Goal: Task Accomplishment & Management: Use online tool/utility

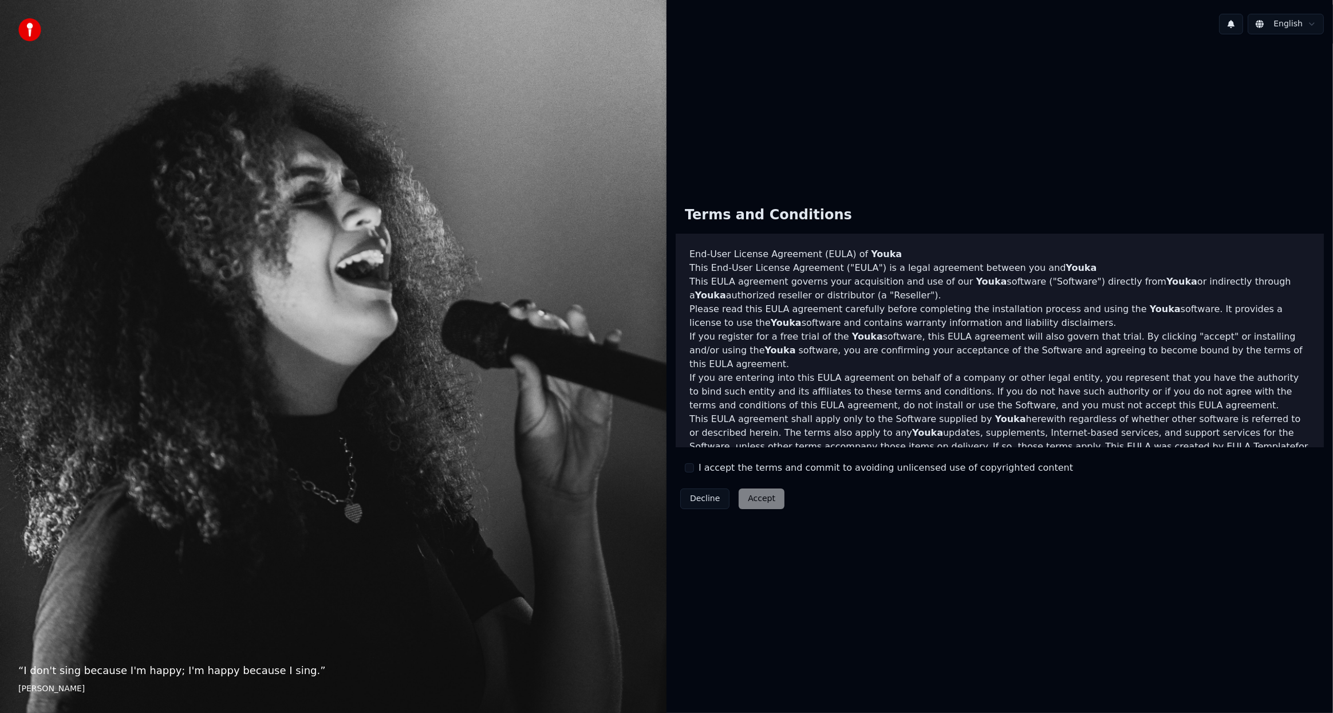
click at [210, 362] on div "“ I don't sing because I'm happy; I'm happy because I sing. ” [PERSON_NAME]" at bounding box center [333, 356] width 666 height 713
click at [765, 471] on label "I accept the terms and commit to avoiding unlicensed use of copyrighted content" at bounding box center [885, 468] width 374 height 14
click at [694, 471] on button "I accept the terms and commit to avoiding unlicensed use of copyrighted content" at bounding box center [689, 467] width 9 height 9
click at [756, 496] on button "Accept" at bounding box center [761, 498] width 46 height 21
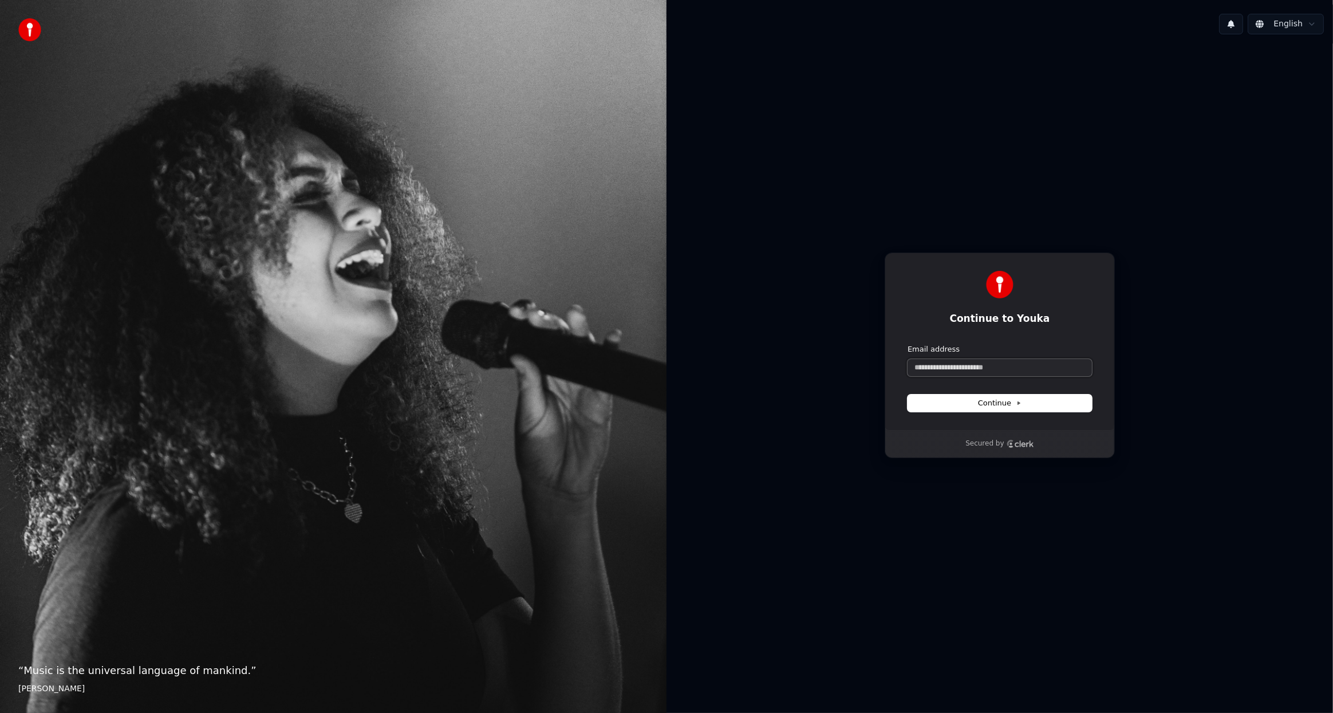
click at [977, 376] on input "Email address" at bounding box center [999, 367] width 184 height 17
click at [975, 365] on input "Email address" at bounding box center [999, 367] width 184 height 17
click at [978, 372] on input "Email address" at bounding box center [999, 367] width 184 height 17
click at [907, 344] on button "submit" at bounding box center [907, 344] width 0 height 0
type input "**********"
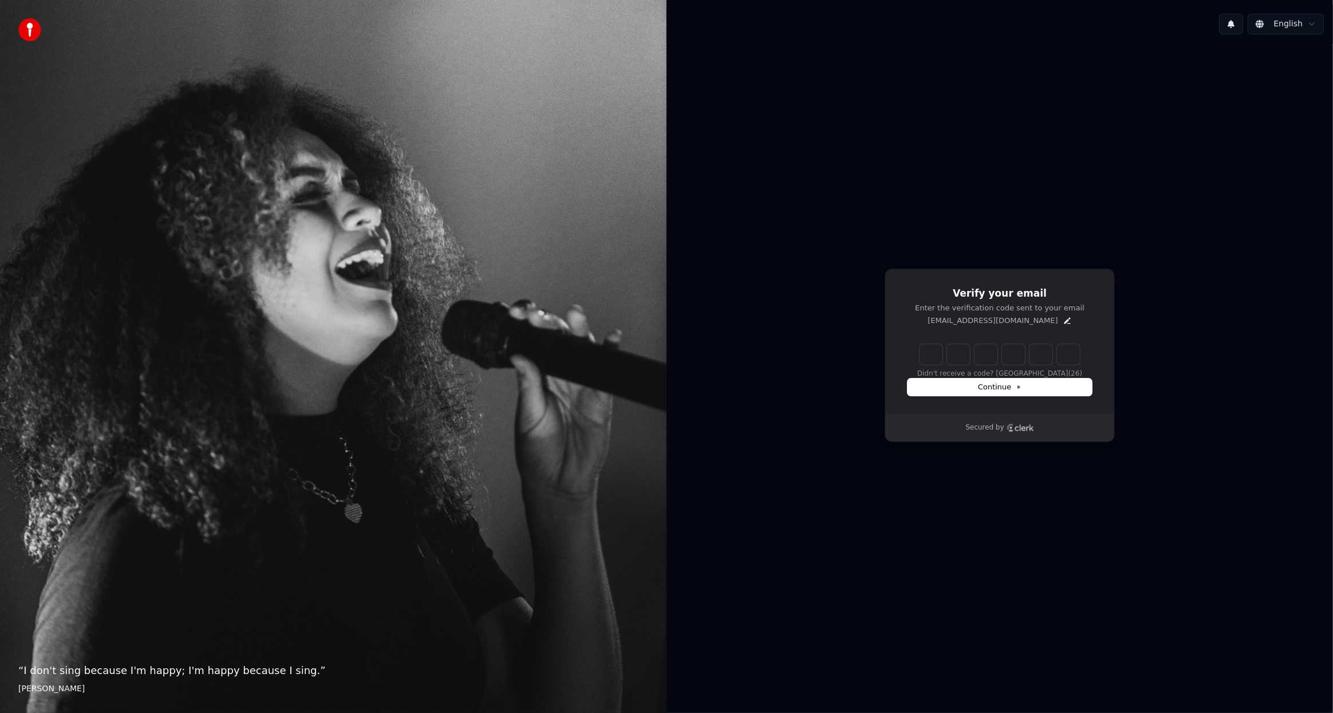
click at [783, 694] on div "English Verify your email Enter the verification code sent to your email [EMAIL…" at bounding box center [999, 356] width 666 height 713
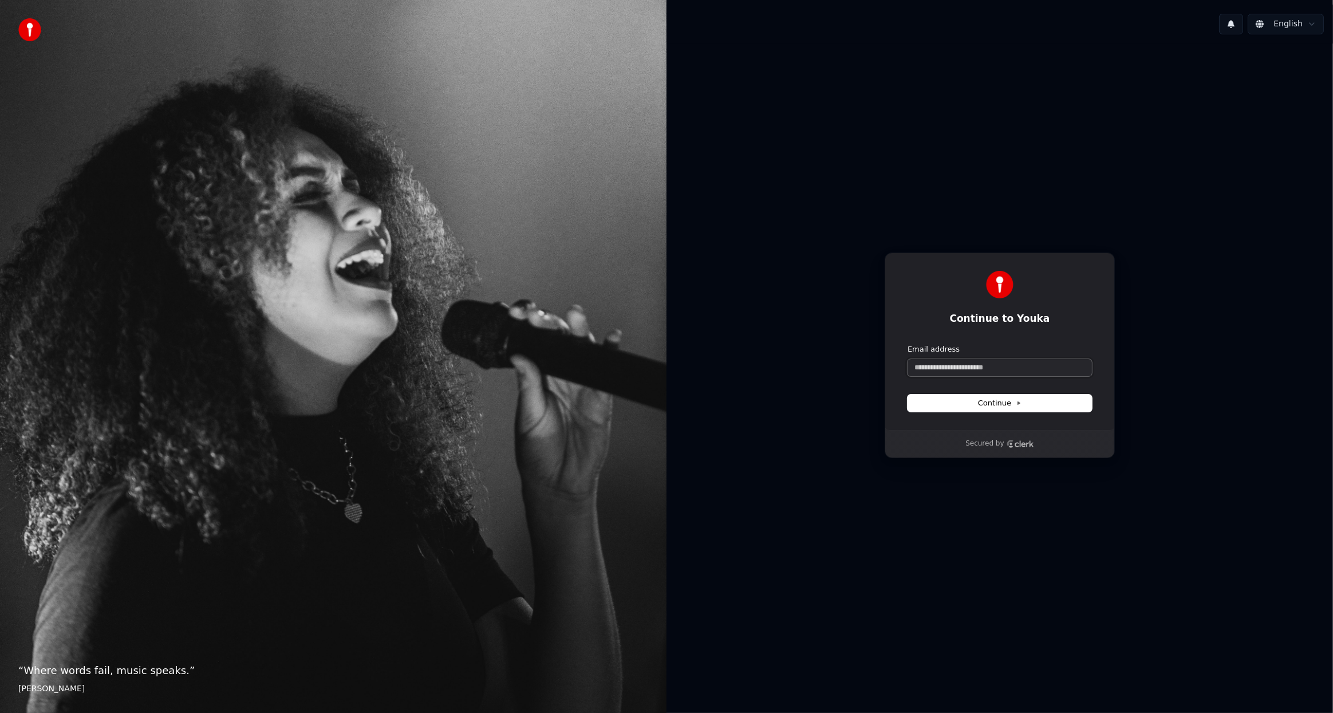
click at [1002, 369] on input "Email address" at bounding box center [999, 367] width 184 height 17
type input "*"
click at [907, 344] on button "submit" at bounding box center [907, 344] width 0 height 0
type input "**********"
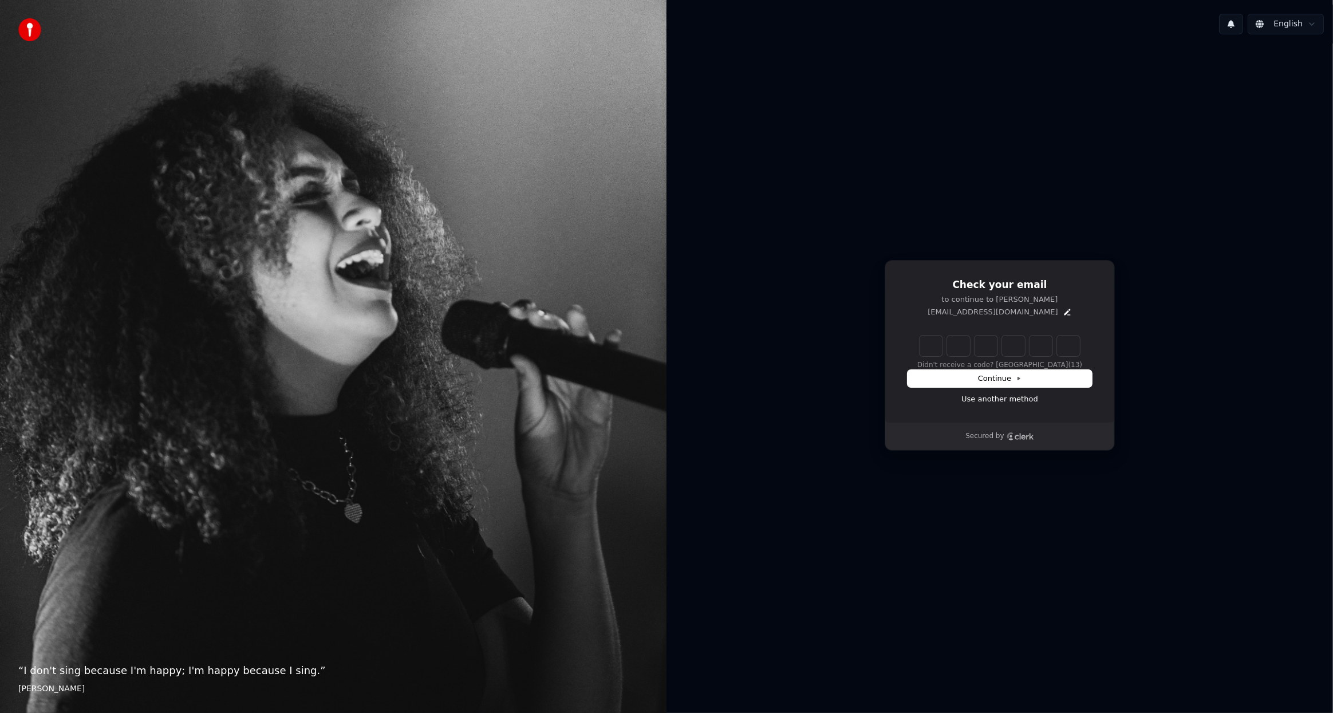
click at [844, 106] on div "Check your email to continue to Youka [EMAIL_ADDRESS][DOMAIN_NAME] Didn't recei…" at bounding box center [999, 355] width 666 height 623
click at [938, 343] on input "Enter verification code" at bounding box center [1010, 345] width 183 height 21
type input "******"
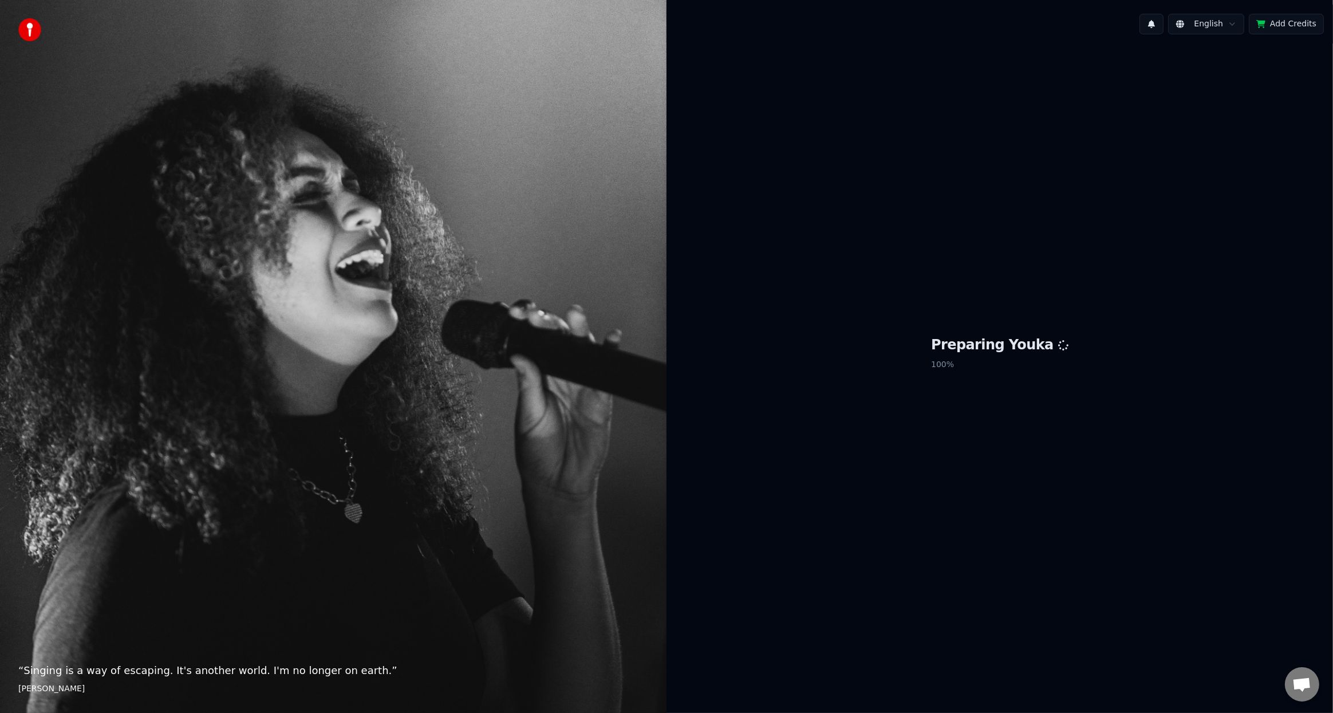
drag, startPoint x: 195, startPoint y: 434, endPoint x: 249, endPoint y: 437, distance: 54.5
click at [195, 434] on div "“ Singing is a way of escaping. It's another world. I'm no longer on earth. ” E…" at bounding box center [333, 356] width 666 height 713
click at [730, 413] on div "Preparing Youka 100 %" at bounding box center [999, 355] width 666 height 623
click at [852, 393] on div "Preparing Youka 100 %" at bounding box center [999, 355] width 666 height 623
drag, startPoint x: 862, startPoint y: 387, endPoint x: 886, endPoint y: 377, distance: 26.7
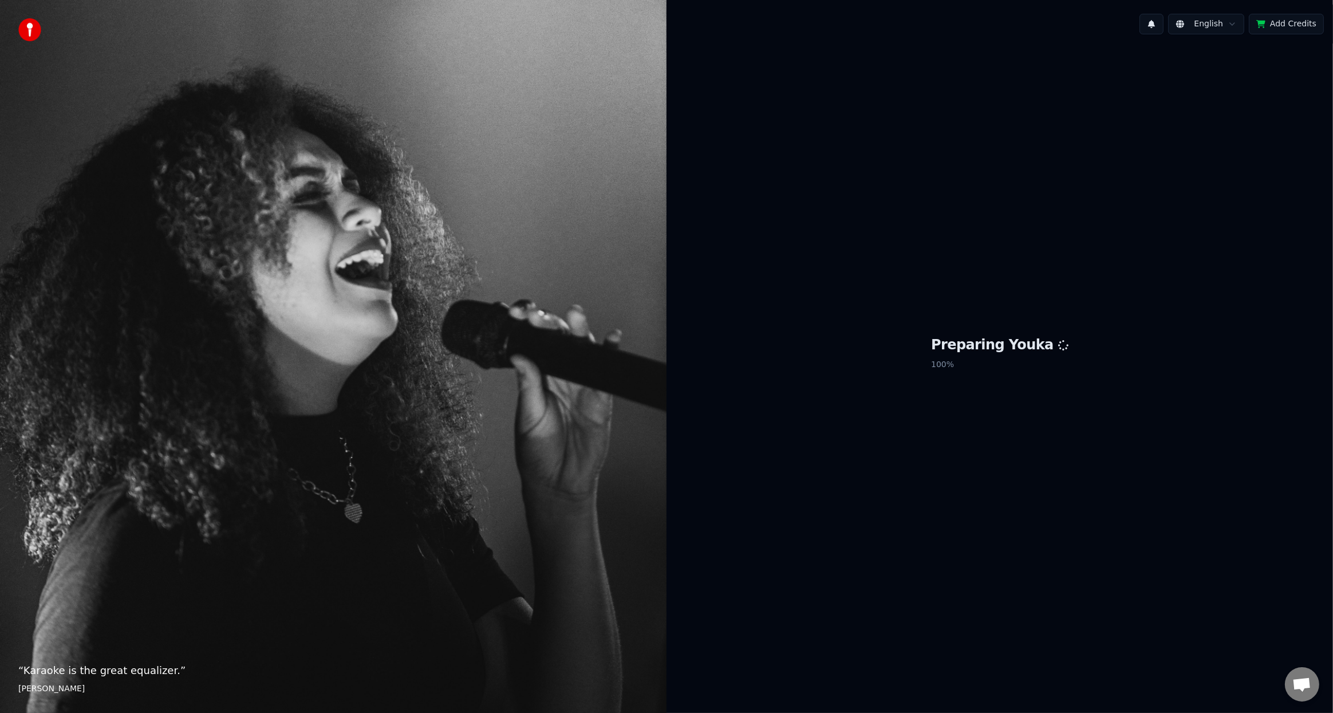
click at [886, 377] on div "Preparing Youka 100 %" at bounding box center [999, 355] width 666 height 623
click at [1112, 212] on div "Preparing Youka 100 %" at bounding box center [999, 355] width 666 height 623
click at [1198, 23] on html "“ Karaoke is the great equalizer. ” Aisha Tyler English Add Credits Preparing Y…" at bounding box center [666, 356] width 1333 height 713
click at [1174, 23] on html "“ Karaoke is the great equalizer. ” Aisha Tyler English Add Credits Preparing Y…" at bounding box center [666, 356] width 1333 height 713
drag, startPoint x: 1170, startPoint y: 23, endPoint x: 1164, endPoint y: 34, distance: 11.5
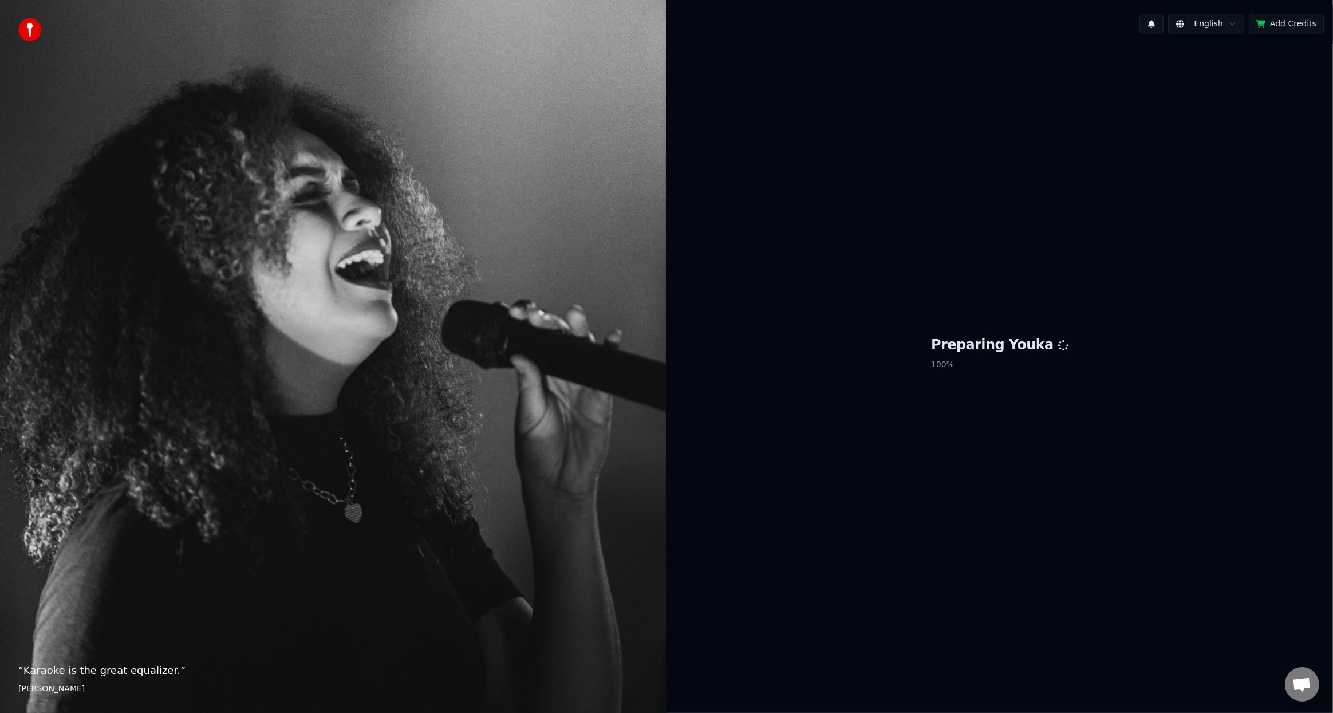
click at [1163, 25] on button at bounding box center [1151, 24] width 24 height 21
click at [1123, 227] on div "Preparing Youka 100 %" at bounding box center [999, 355] width 666 height 623
click at [1305, 686] on span "Open chat" at bounding box center [1301, 685] width 19 height 16
click at [1305, 683] on span "Open chat" at bounding box center [1301, 685] width 19 height 16
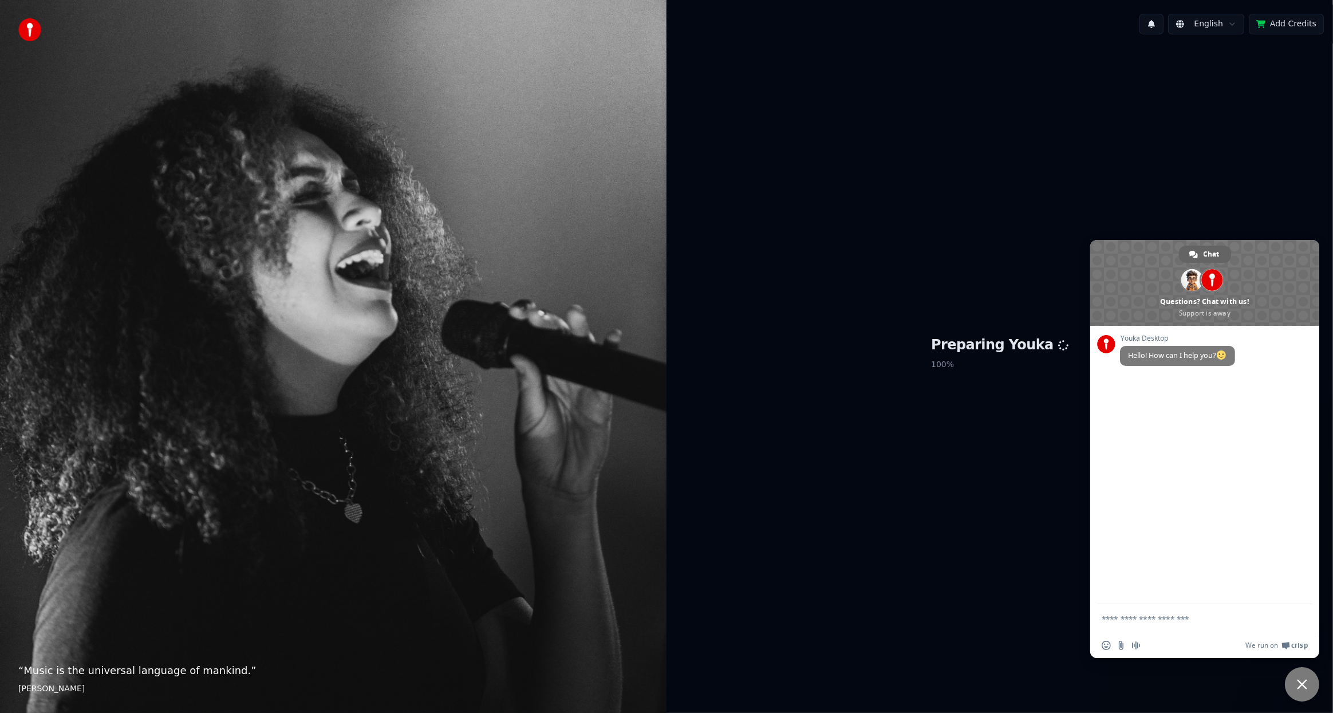
click at [1158, 76] on div "Preparing Youka 100 %" at bounding box center [999, 355] width 666 height 623
click at [1165, 635] on div "Insert an emoji Send a file Audio message We run on Crisp" at bounding box center [1204, 645] width 229 height 25
click at [1167, 641] on div "Insert an emoji Send a file Audio message We run on Crisp" at bounding box center [1204, 645] width 229 height 25
click at [1172, 623] on textarea "Compose your message..." at bounding box center [1191, 619] width 181 height 10
type textarea "**********"
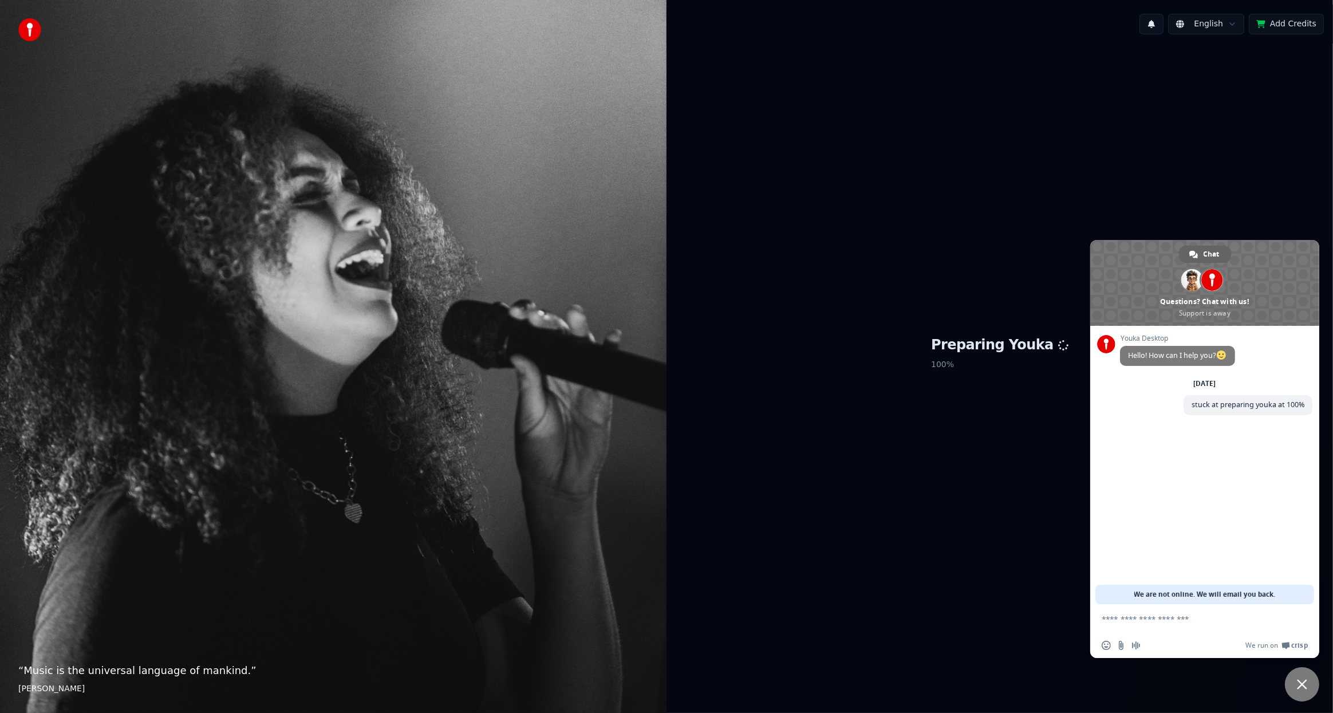
click at [970, 538] on div "Preparing Youka 100 %" at bounding box center [999, 355] width 666 height 623
click at [945, 550] on div "Preparing Youka 100 %" at bounding box center [999, 355] width 666 height 623
click at [1291, 377] on div "Youka Desktop Hello! How can I help you?" at bounding box center [1216, 356] width 192 height 44
click at [1140, 226] on div "Preparing Youka 100 %" at bounding box center [999, 355] width 666 height 623
drag, startPoint x: 1137, startPoint y: 219, endPoint x: 1068, endPoint y: 294, distance: 102.9
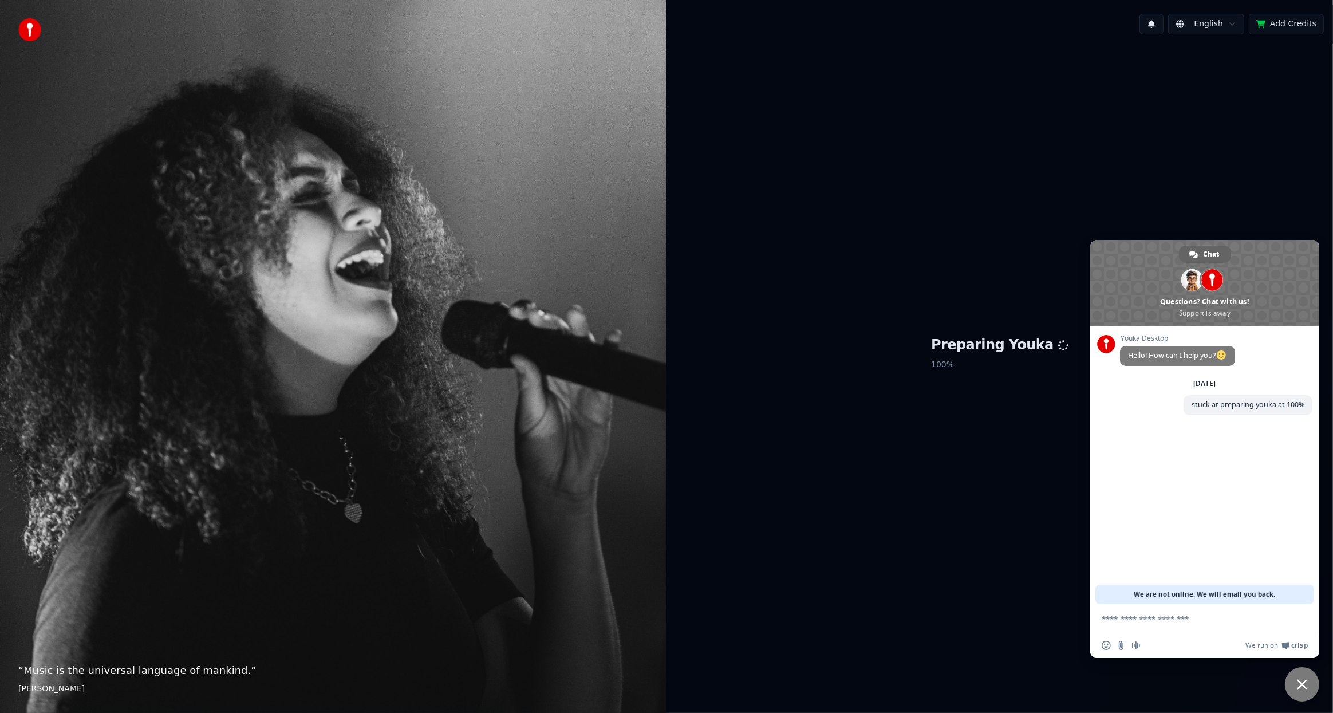
click at [1135, 220] on div "Preparing Youka 100 %" at bounding box center [999, 355] width 666 height 623
drag, startPoint x: 171, startPoint y: 467, endPoint x: 182, endPoint y: 466, distance: 10.9
click at [171, 467] on div "“ Music is the universal language of mankind. ” Henry Wadsworth Longfellow" at bounding box center [333, 356] width 666 height 713
click at [1299, 688] on span "Close chat" at bounding box center [1302, 684] width 10 height 10
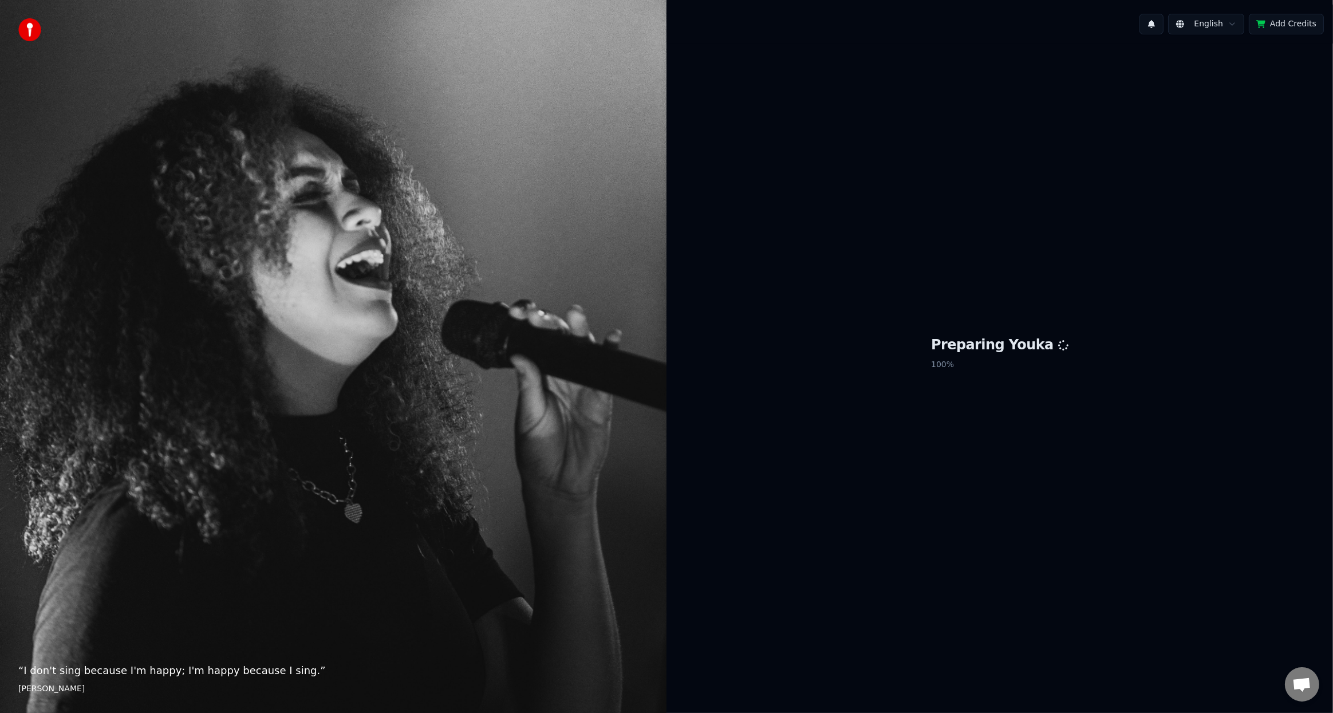
click at [1155, 567] on div "Preparing Youka 100 %" at bounding box center [999, 355] width 666 height 623
click at [1139, 497] on div "Preparing Youka 100 %" at bounding box center [999, 355] width 666 height 623
drag, startPoint x: 1092, startPoint y: 468, endPoint x: 915, endPoint y: 669, distance: 268.5
click at [1091, 468] on div "Preparing Youka 100 %" at bounding box center [999, 355] width 666 height 623
click at [1185, 287] on div "Preparing Youka 100 %" at bounding box center [999, 355] width 666 height 623
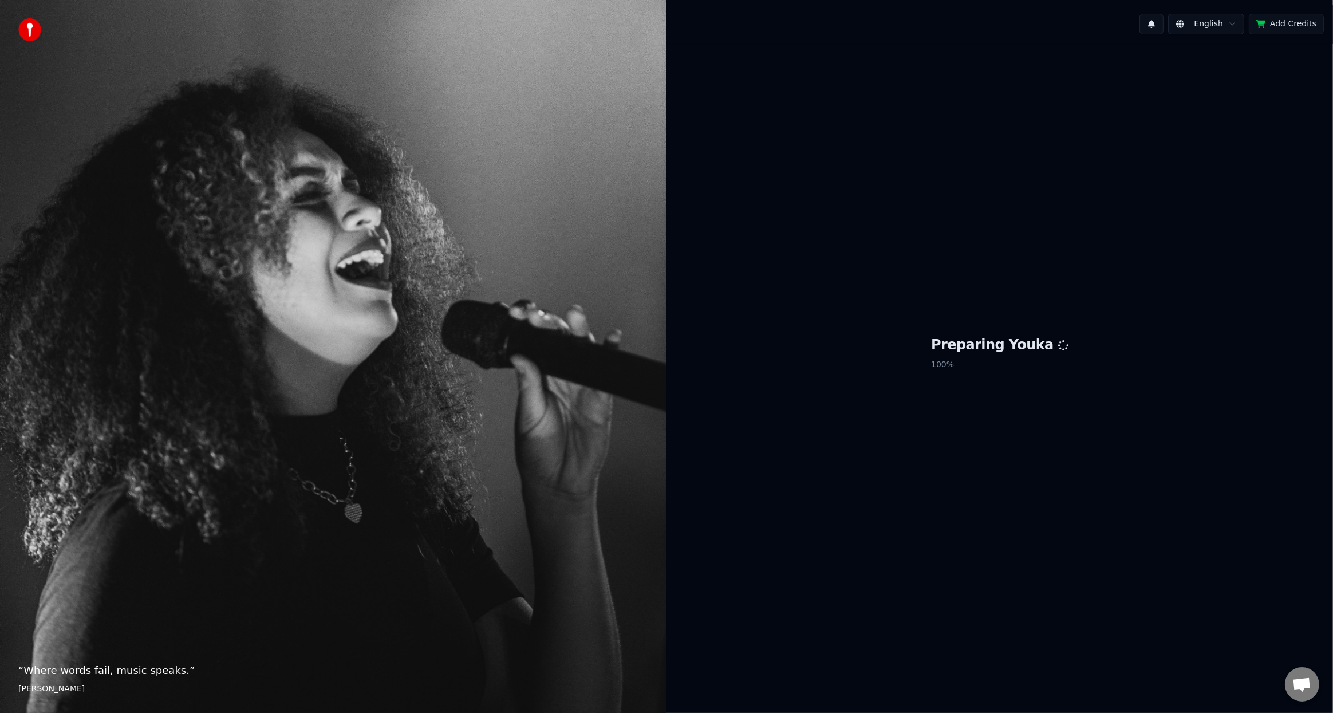
click at [1132, 315] on div "Preparing Youka 100 %" at bounding box center [999, 355] width 666 height 623
click at [1112, 306] on div "Preparing Youka 100 %" at bounding box center [999, 355] width 666 height 623
drag, startPoint x: 1058, startPoint y: 307, endPoint x: 1033, endPoint y: 324, distance: 30.6
click at [1041, 315] on div "Preparing Youka 100 %" at bounding box center [999, 355] width 666 height 623
click at [1008, 346] on h1 "Preparing Youka" at bounding box center [999, 345] width 137 height 18
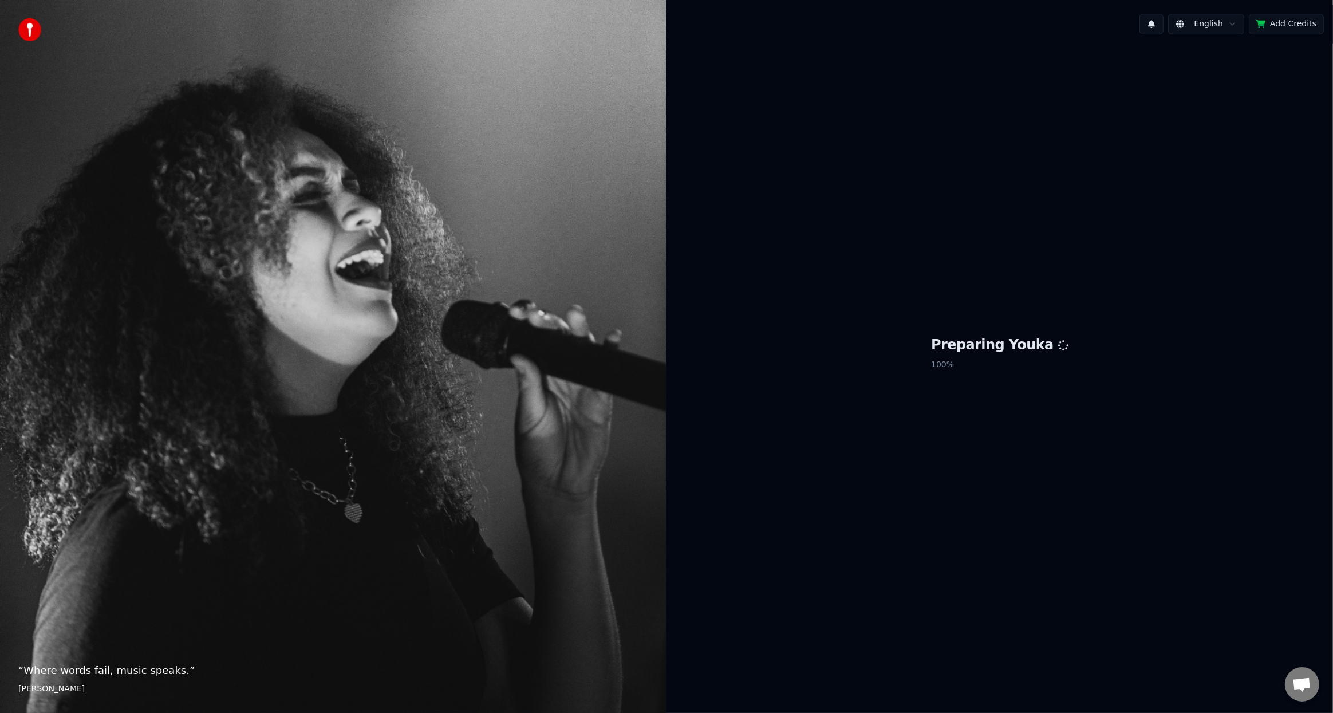
drag, startPoint x: 874, startPoint y: 303, endPoint x: 900, endPoint y: 311, distance: 27.5
click at [879, 304] on div "Preparing Youka 100 %" at bounding box center [999, 355] width 666 height 623
click at [45, 34] on div "“ Where words fail, music speaks. ” Hans Christian Andersen" at bounding box center [333, 356] width 666 height 713
click at [34, 31] on img at bounding box center [29, 29] width 23 height 23
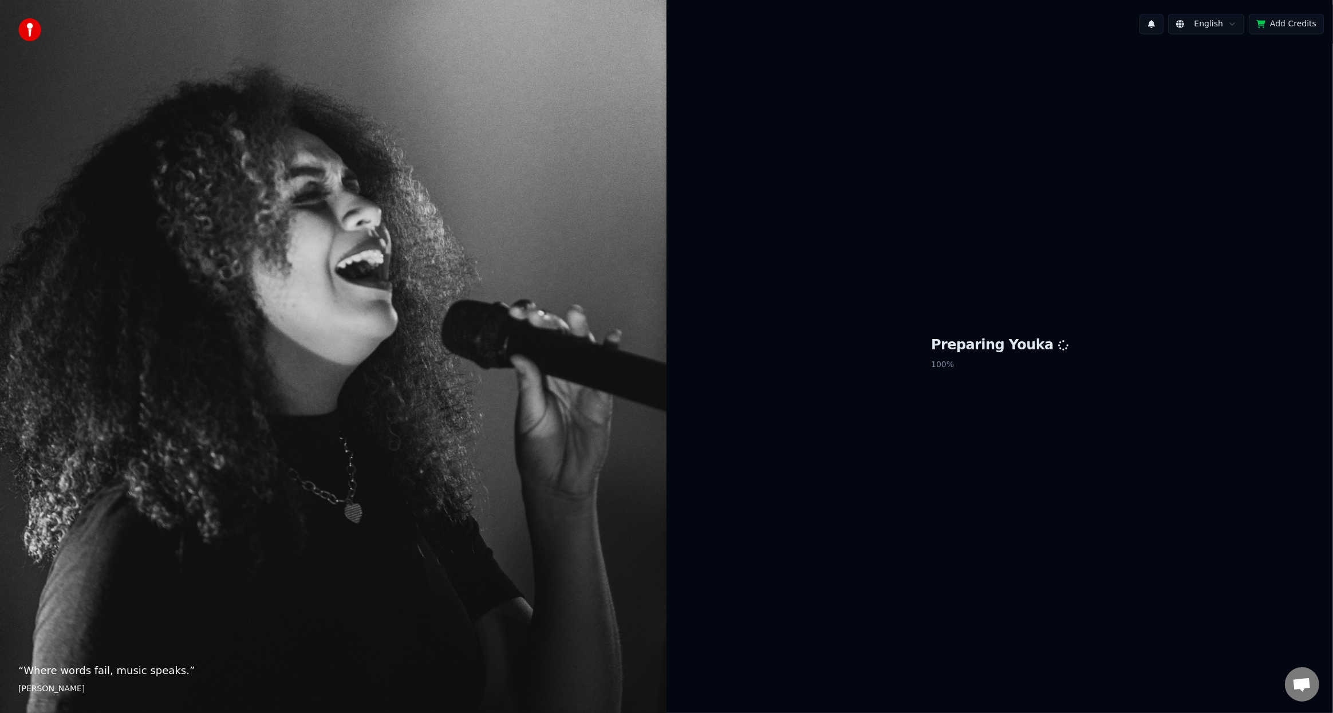
drag, startPoint x: 282, startPoint y: 147, endPoint x: 293, endPoint y: 154, distance: 12.7
drag, startPoint x: 293, startPoint y: 154, endPoint x: 783, endPoint y: 197, distance: 492.5
click at [305, 158] on div "“ Where words fail, music speaks. ” Hans Christian Andersen" at bounding box center [333, 356] width 666 height 713
drag, startPoint x: 872, startPoint y: 198, endPoint x: 877, endPoint y: 202, distance: 6.1
click at [880, 200] on div "Preparing Youka 100 %" at bounding box center [999, 355] width 666 height 623
